Goal: Obtain resource: Download file/media

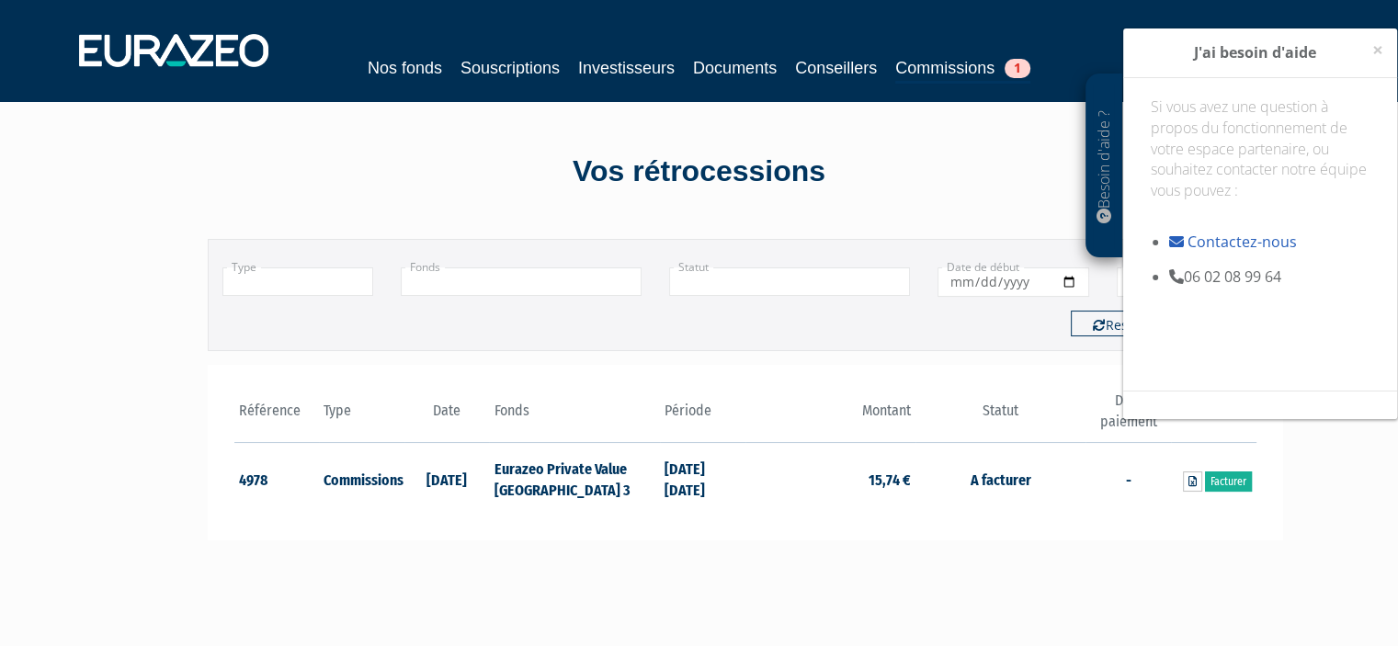
click at [607, 175] on div "Vos rétrocessions" at bounding box center [700, 172] width 1048 height 42
click at [1376, 49] on span "×" at bounding box center [1377, 50] width 11 height 26
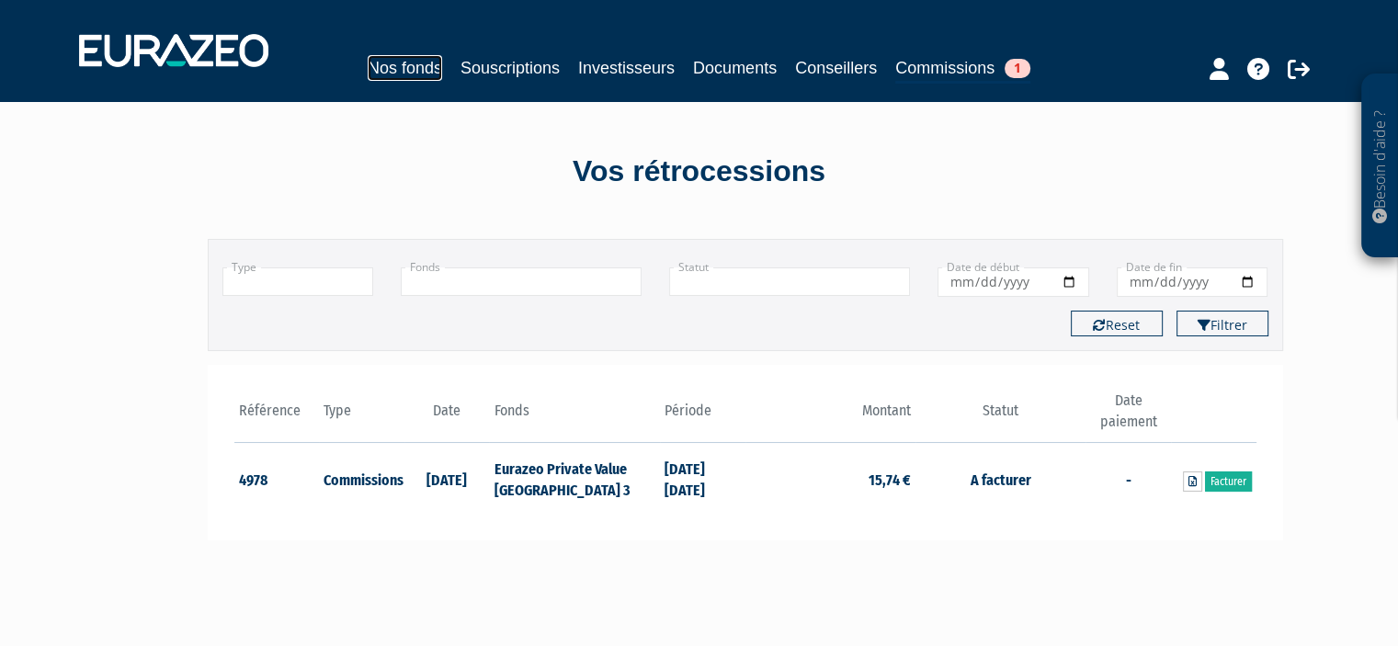
click at [407, 67] on link "Nos fonds" at bounding box center [405, 68] width 74 height 26
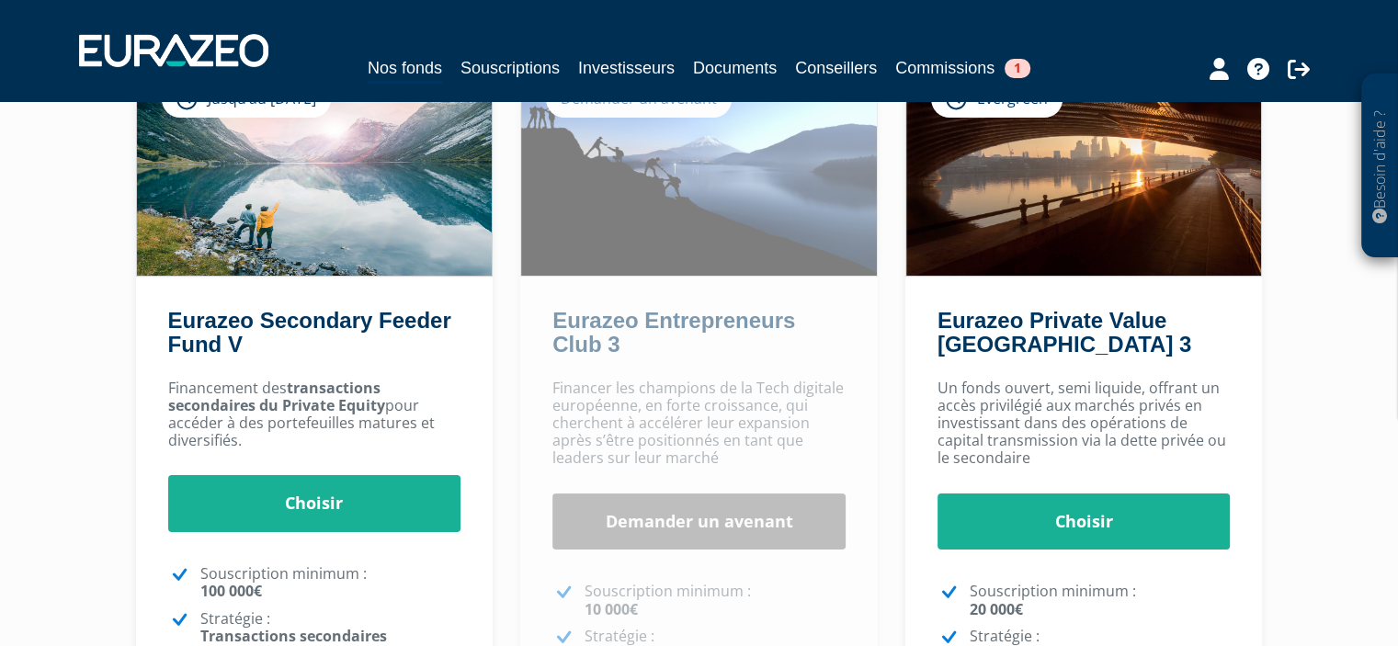
scroll to position [152, 0]
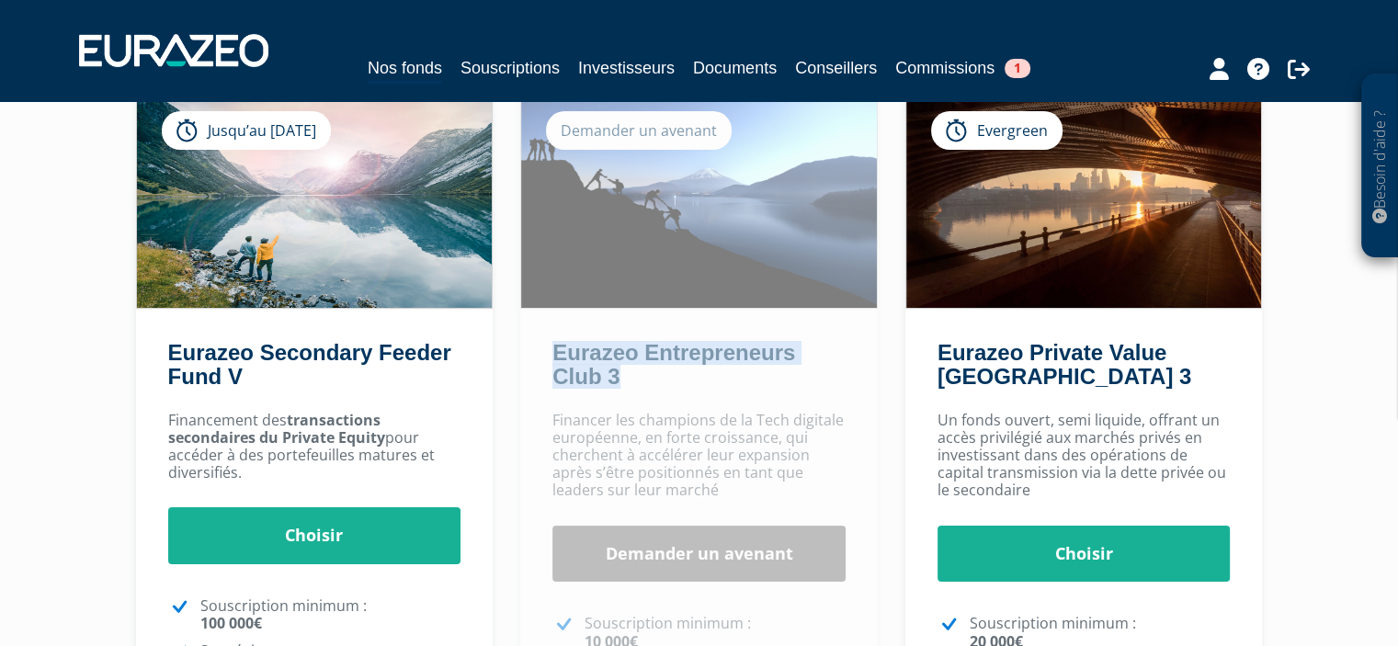
drag, startPoint x: 534, startPoint y: 346, endPoint x: 662, endPoint y: 381, distance: 132.4
click at [664, 380] on div "Eurazeo Entrepreneurs Club 3" at bounding box center [698, 370] width 357 height 59
click at [510, 390] on div "Eurazeo Entrepreneurs Club 3 Demander un avenant Choisir Demander un avenant 10" at bounding box center [698, 487] width 385 height 791
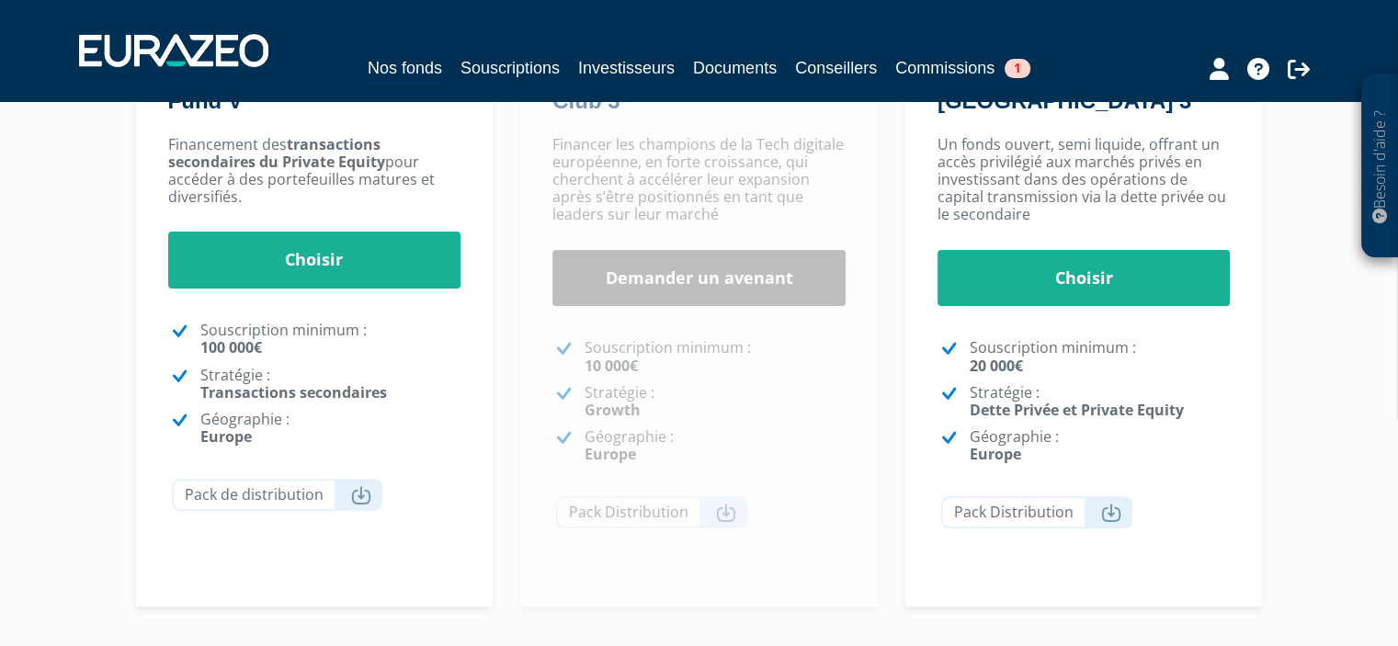
scroll to position [335, 0]
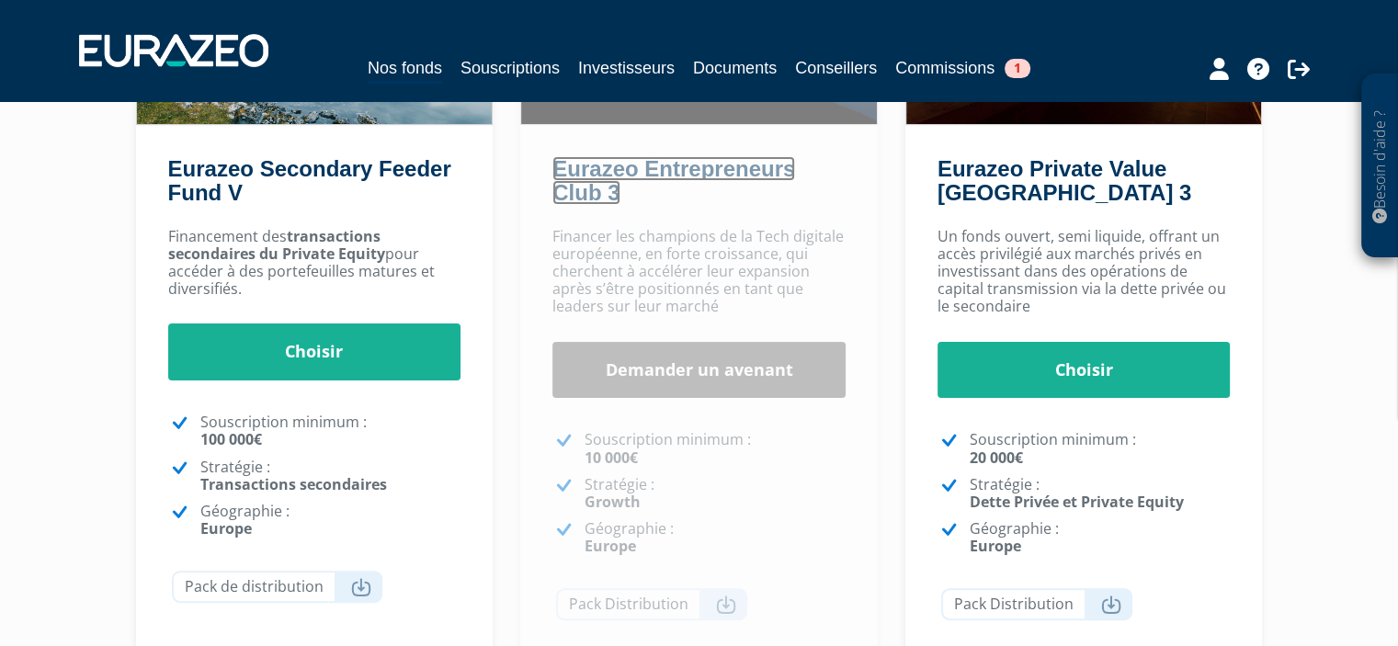
click at [630, 172] on link "Eurazeo Entrepreneurs Club 3" at bounding box center [673, 180] width 243 height 49
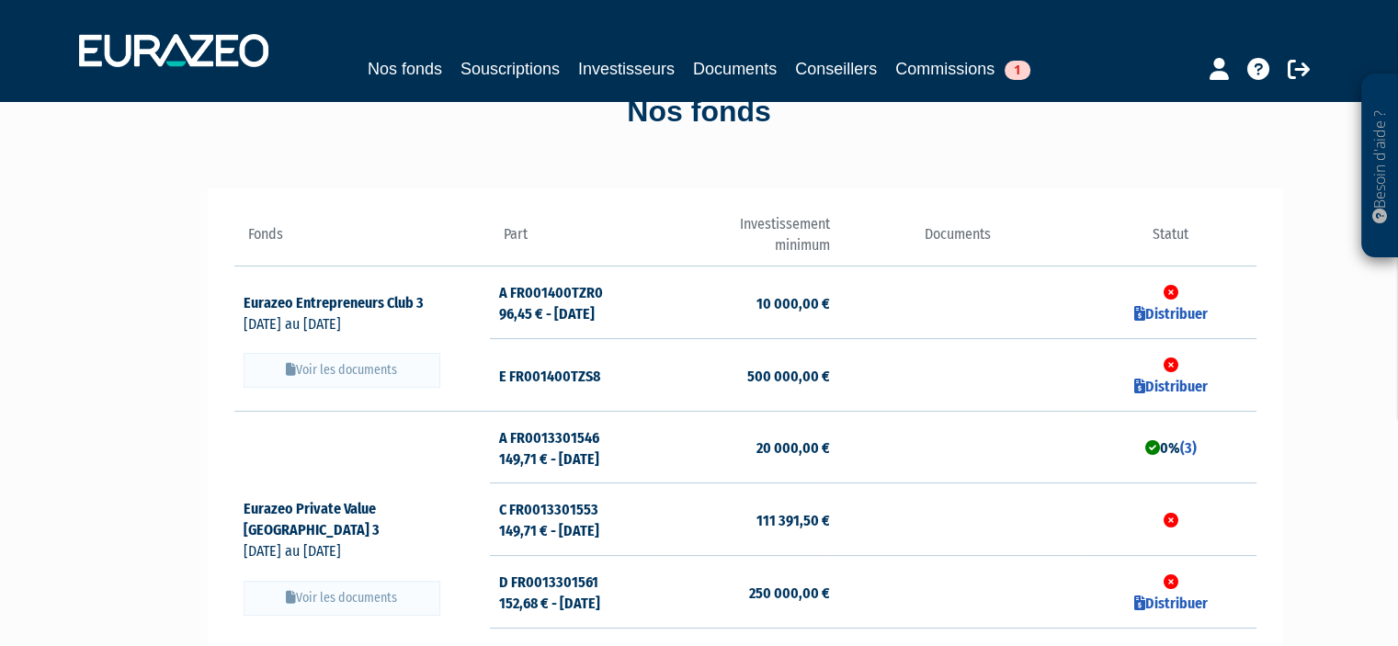
scroll to position [92, 0]
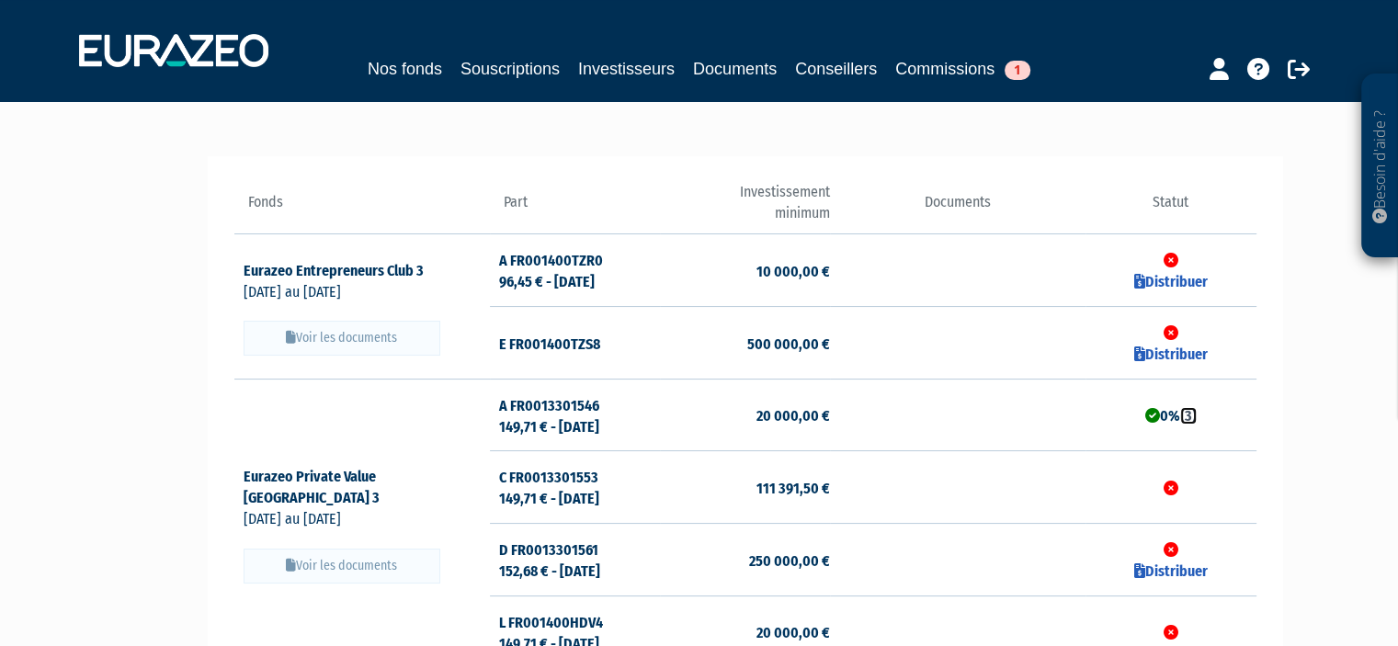
click at [1187, 412] on link "(3)" at bounding box center [1188, 415] width 17 height 17
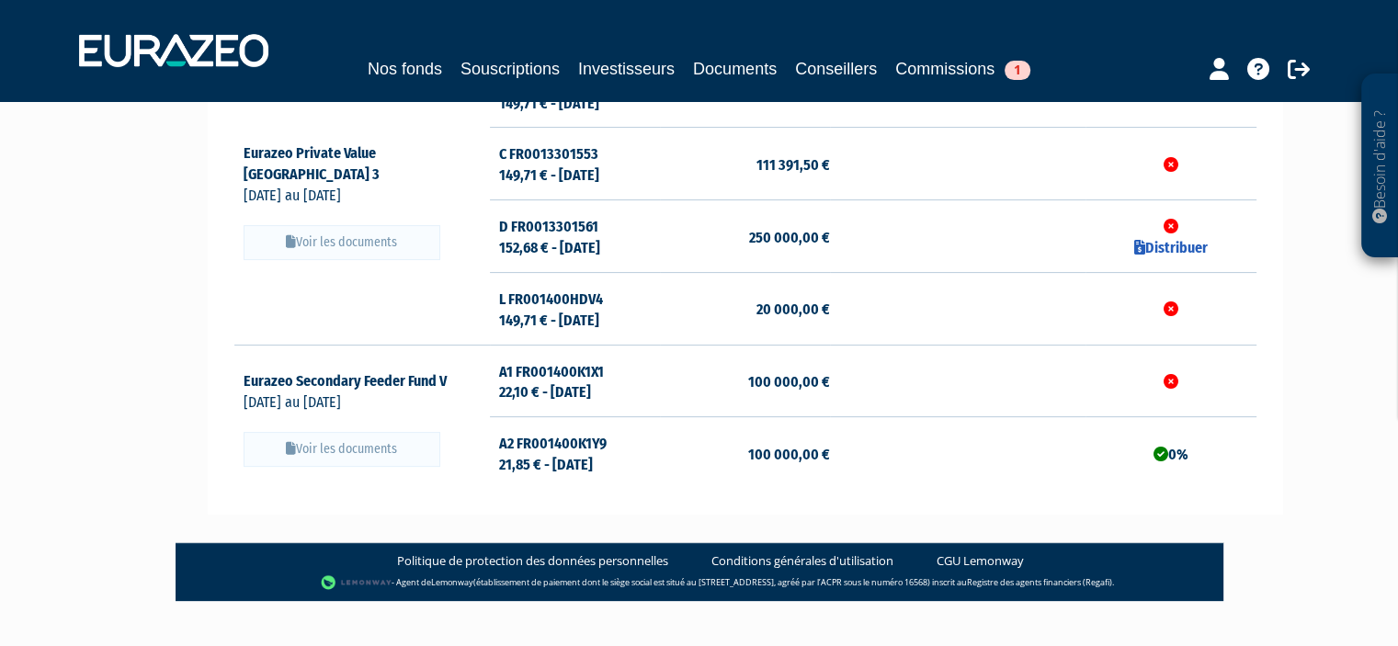
scroll to position [442, 0]
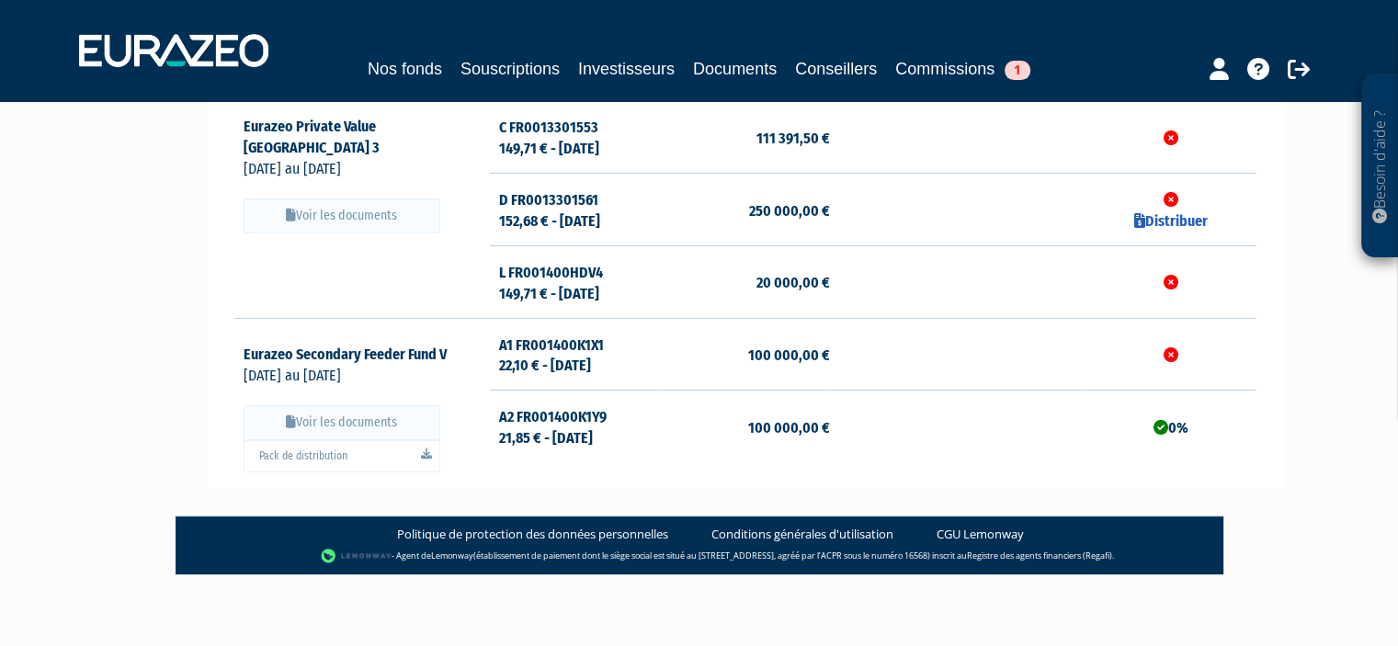
click at [357, 419] on button "Voir les documents" at bounding box center [342, 422] width 197 height 35
click at [321, 452] on link "Pack de distribution" at bounding box center [342, 456] width 197 height 32
